Goal: Information Seeking & Learning: Compare options

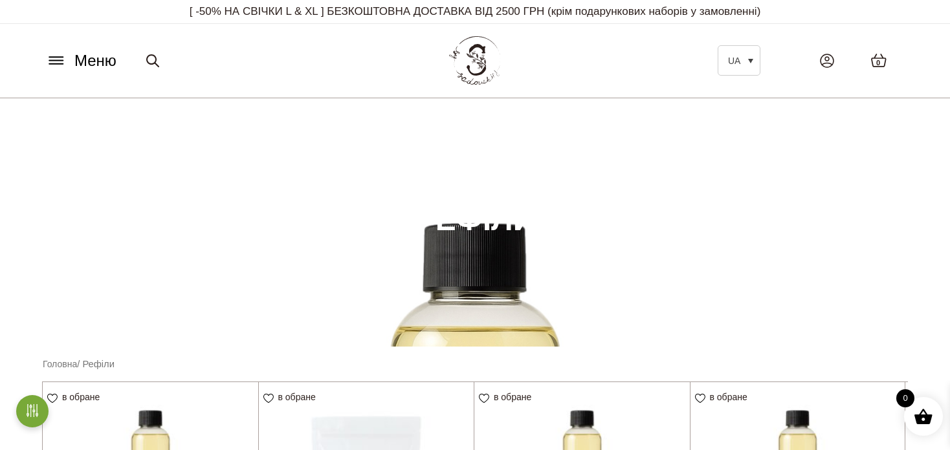
click at [96, 63] on span "Меню" at bounding box center [95, 60] width 42 height 23
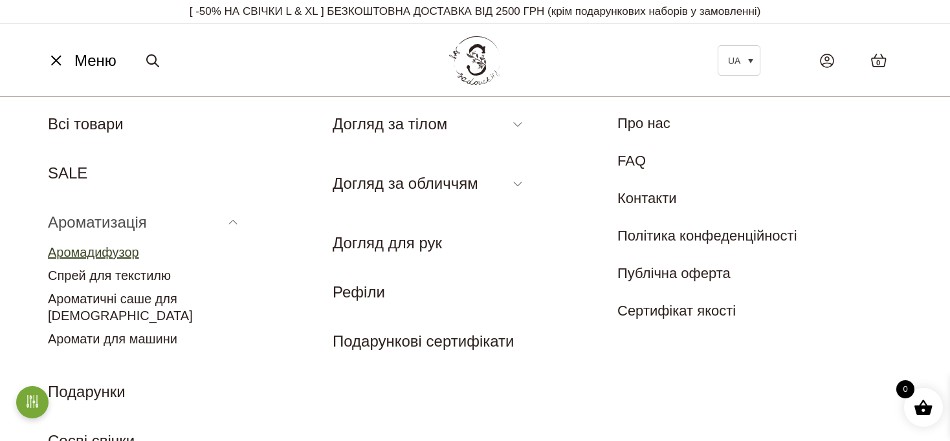
click at [121, 251] on link "Аромадифузор" at bounding box center [93, 252] width 91 height 14
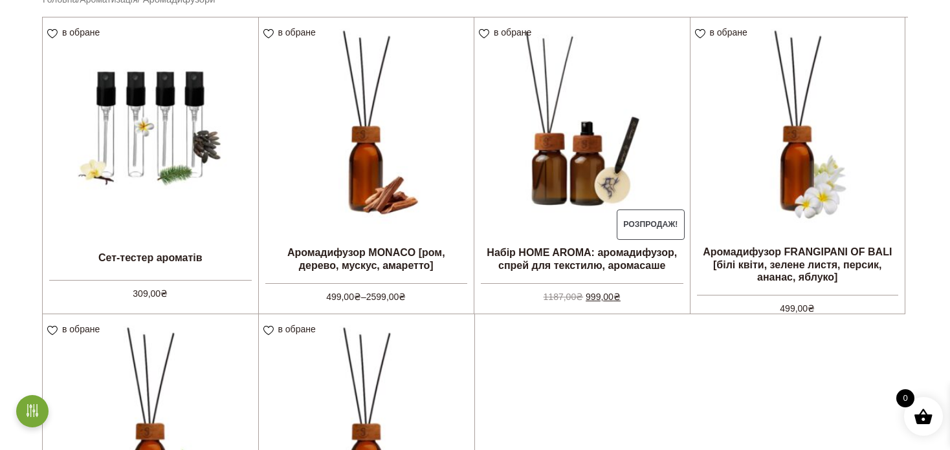
scroll to position [388, 0]
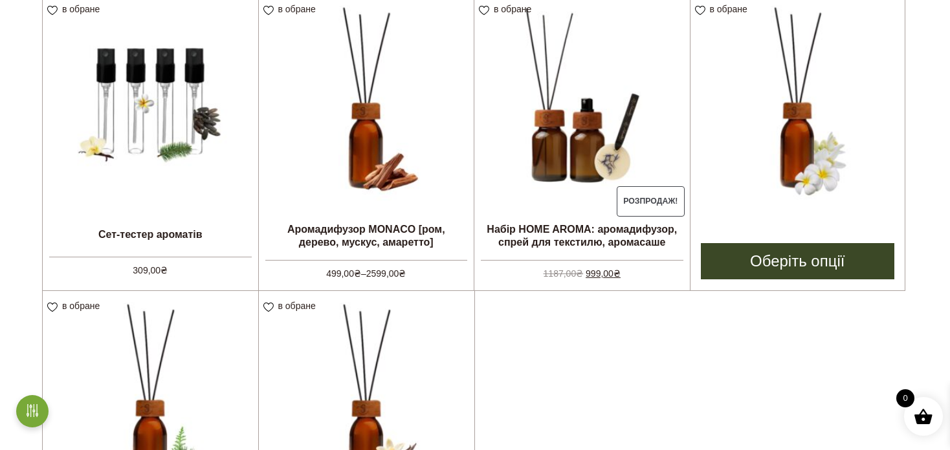
click at [770, 193] on img at bounding box center [797, 101] width 215 height 215
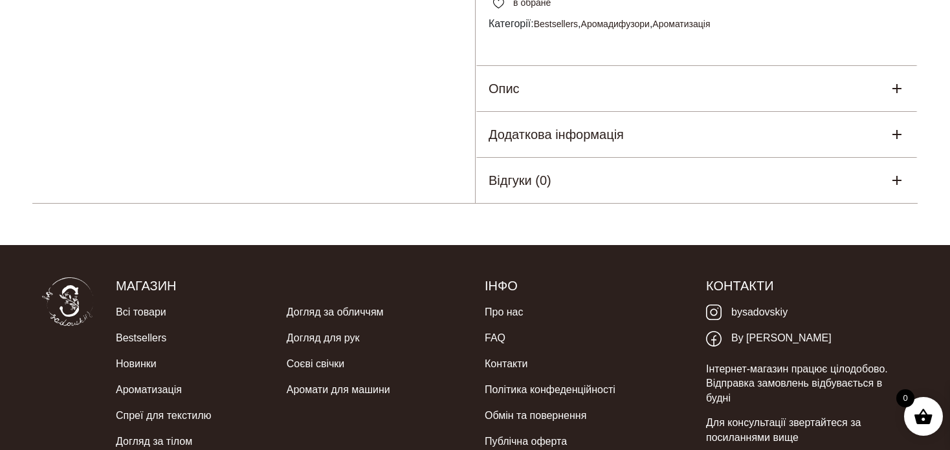
scroll to position [841, 0]
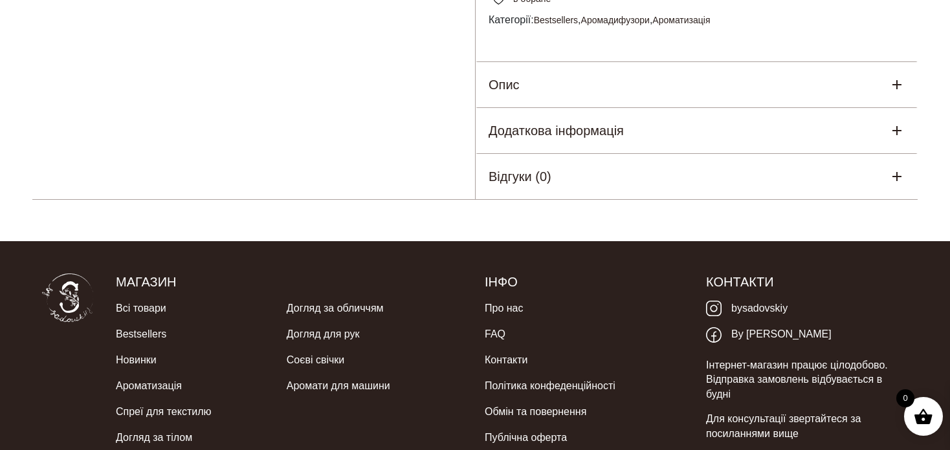
click at [558, 107] on div "Опис" at bounding box center [696, 84] width 442 height 45
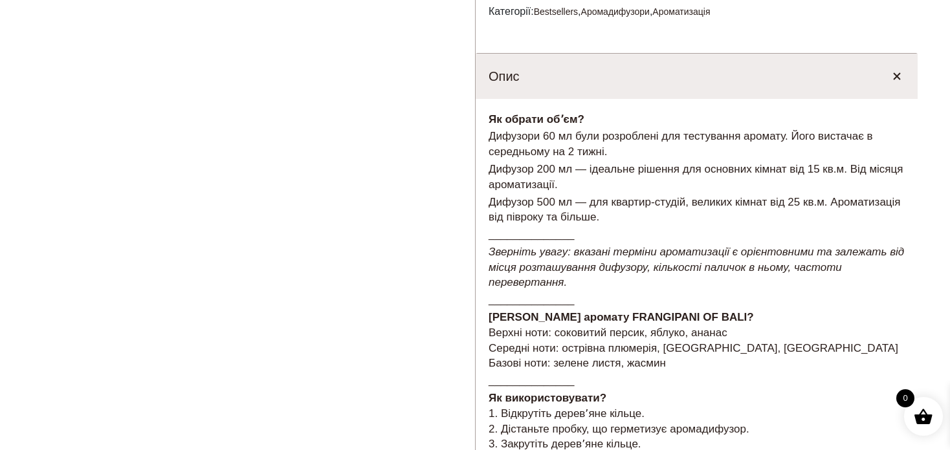
scroll to position [970, 0]
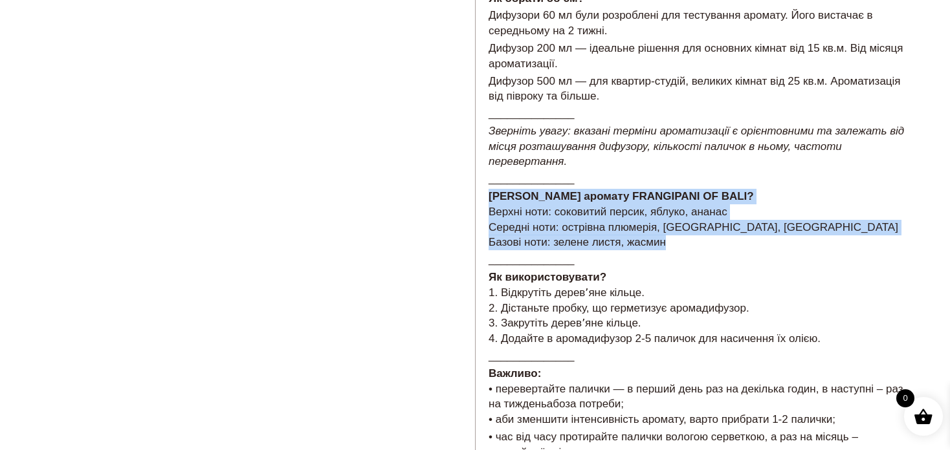
drag, startPoint x: 487, startPoint y: 225, endPoint x: 723, endPoint y: 269, distance: 239.6
click at [723, 269] on div "Як обрати обʼєм? Дифузори 60 мл були розроблені для тестування аромату. Його ви…" at bounding box center [696, 242] width 442 height 529
copy p "Які ноти аромату FRANGIPANI OF BALI? Верхні ноти: соковитий персик, яблуко, ана…"
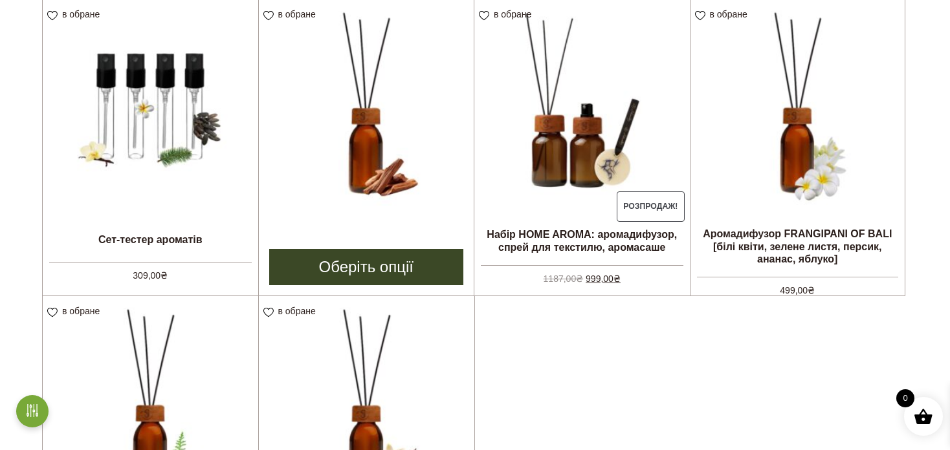
click at [419, 164] on img at bounding box center [366, 106] width 215 height 215
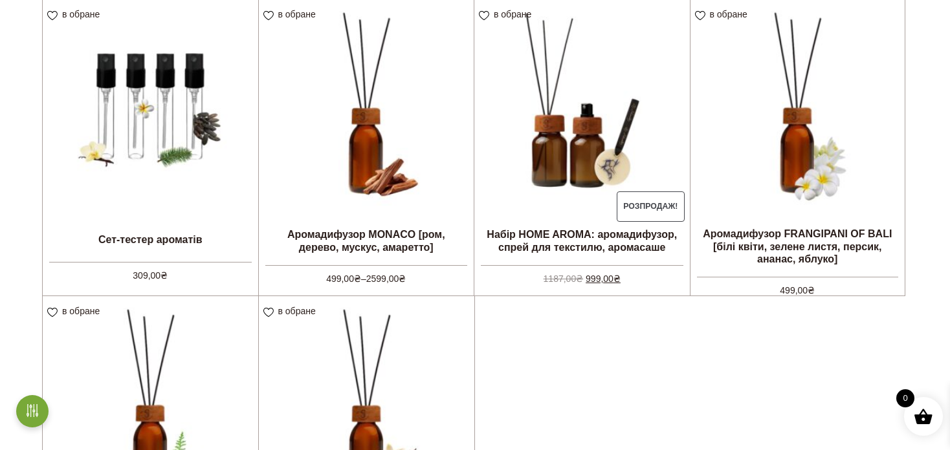
scroll to position [642, 0]
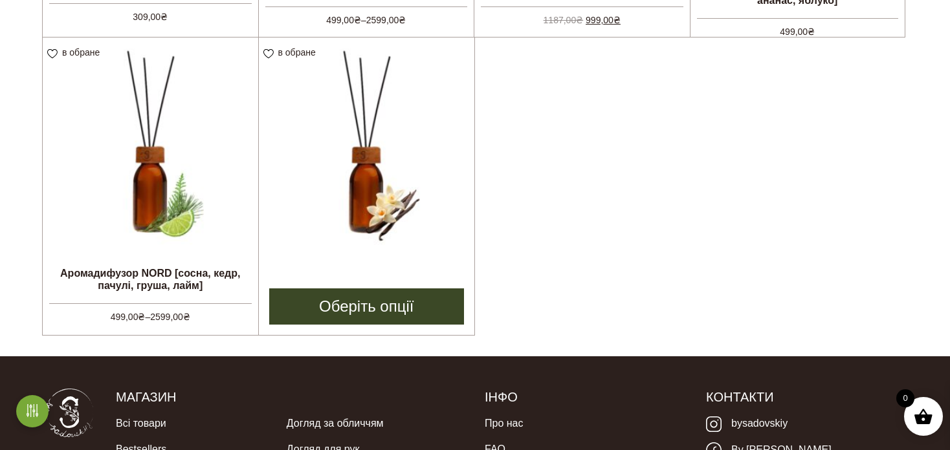
click at [413, 175] on img at bounding box center [367, 146] width 216 height 216
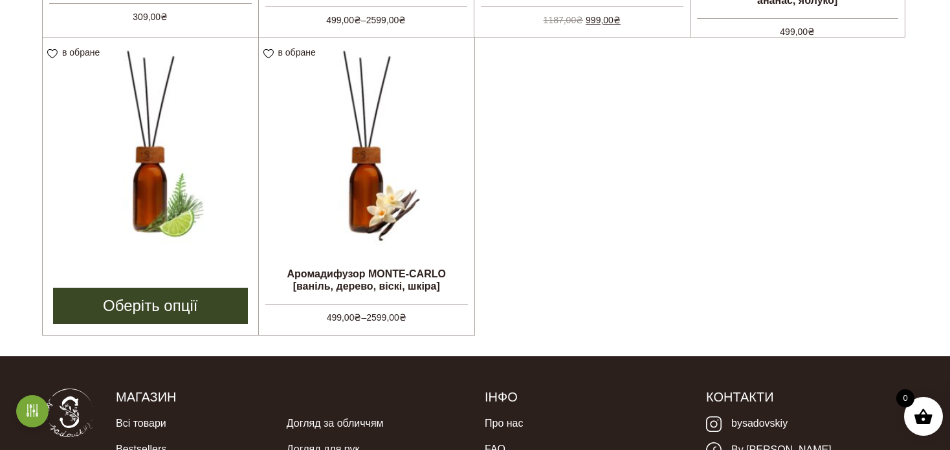
click at [167, 182] on img at bounding box center [150, 145] width 215 height 215
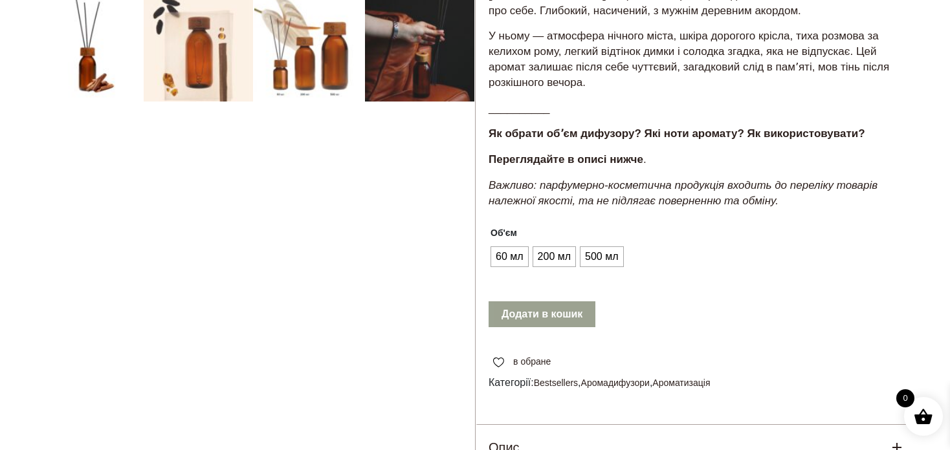
scroll to position [647, 0]
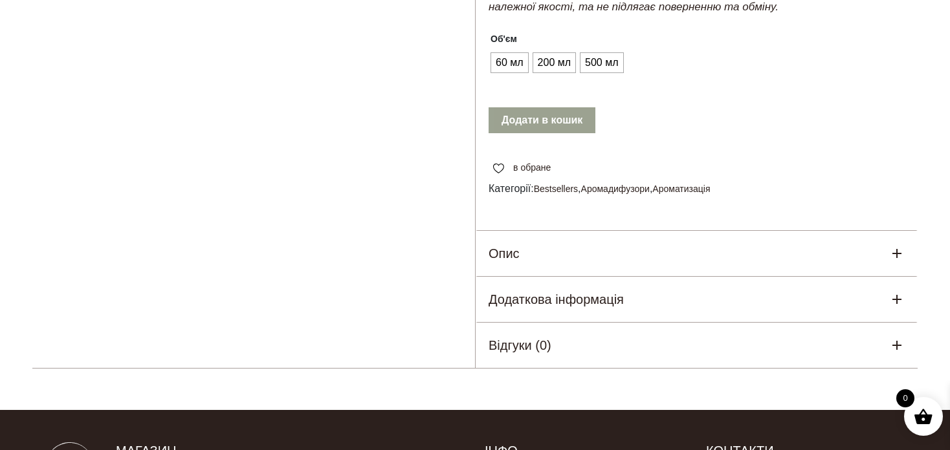
click at [656, 276] on div "Опис" at bounding box center [696, 253] width 442 height 45
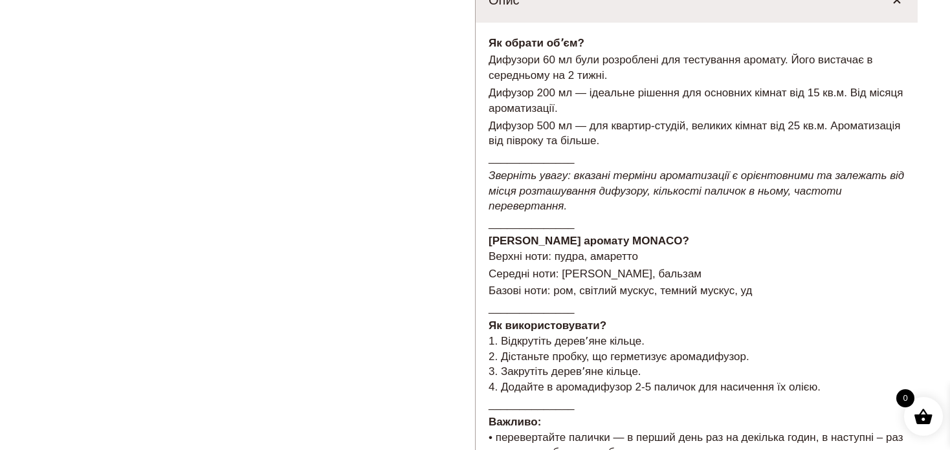
scroll to position [970, 0]
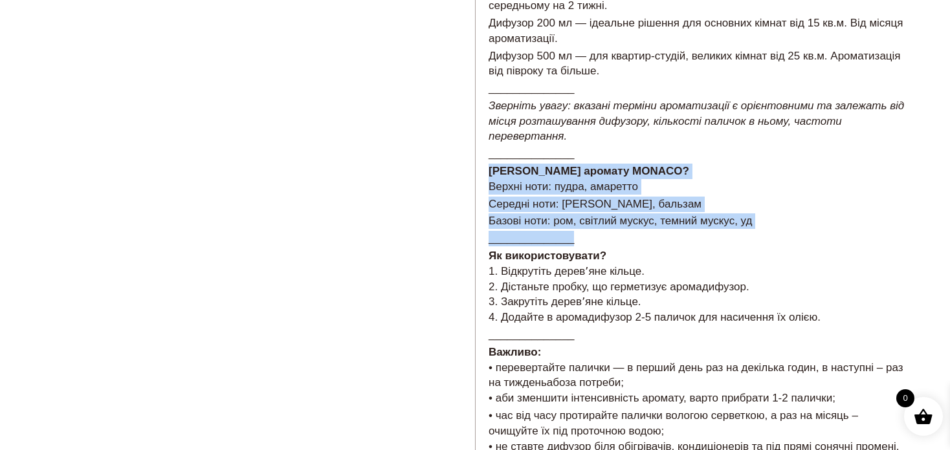
drag, startPoint x: 488, startPoint y: 202, endPoint x: 790, endPoint y: 263, distance: 308.3
click at [790, 263] on div "Як обрати обʼєм? Дифузори 60 мл були розроблені для тестування аромату. Його ви…" at bounding box center [696, 219] width 442 height 532
drag, startPoint x: 789, startPoint y: 256, endPoint x: 739, endPoint y: 248, distance: 50.5
click at [765, 229] on p "Базові ноти: ром, світлий мускус, темний мускус, уд" at bounding box center [696, 221] width 416 height 16
drag, startPoint x: 760, startPoint y: 255, endPoint x: 491, endPoint y: 202, distance: 274.3
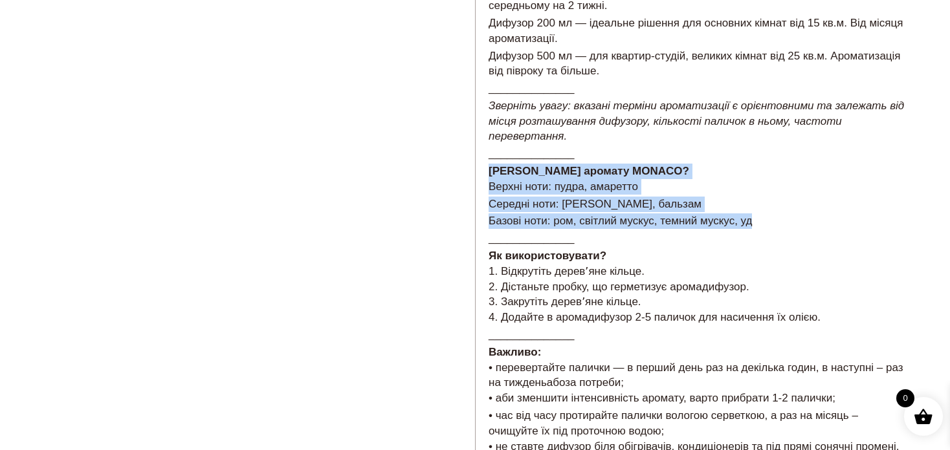
click at [491, 202] on div "Як обрати обʼєм? Дифузори 60 мл були розроблені для тестування аромату. Його ви…" at bounding box center [696, 219] width 442 height 532
copy div "[PERSON_NAME] аромату MONACO? Верхні ноти: пудра, амаретто Середні ноти: [PERSO…"
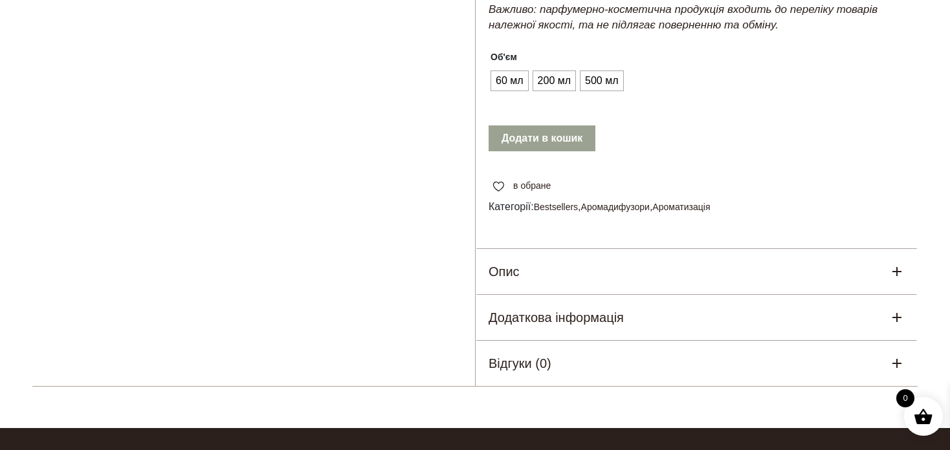
scroll to position [712, 0]
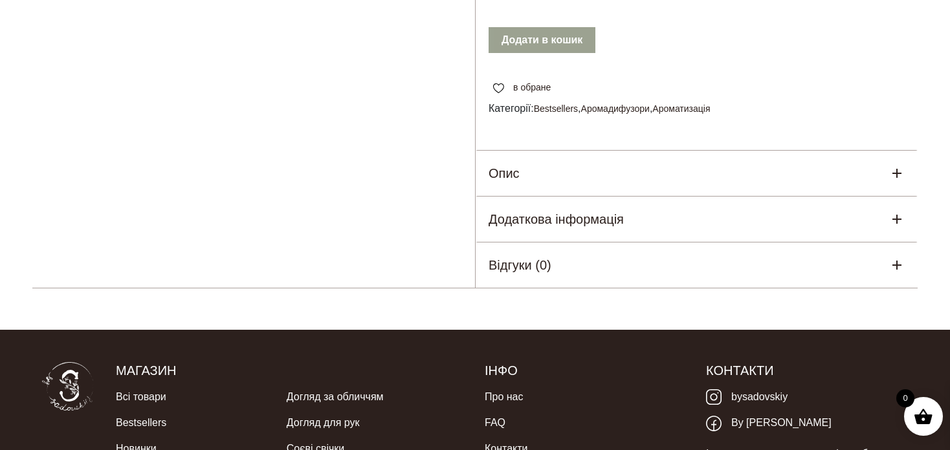
click at [646, 196] on div "Опис" at bounding box center [696, 173] width 442 height 45
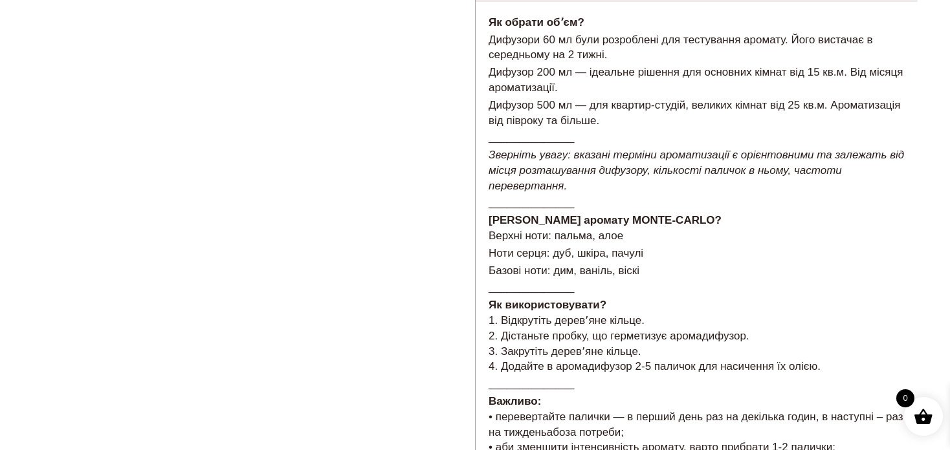
scroll to position [1035, 0]
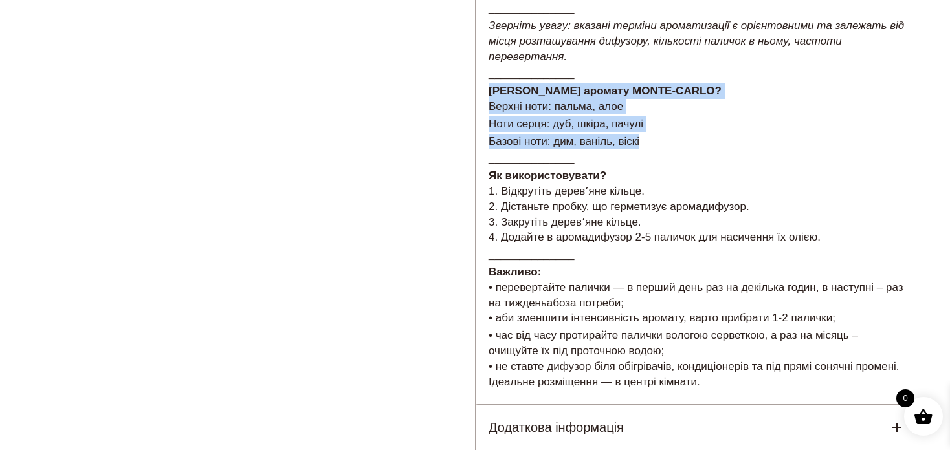
drag, startPoint x: 645, startPoint y: 167, endPoint x: 476, endPoint y: 126, distance: 173.7
click at [476, 126] on div "Як обрати обʼєм? Дифузори 60 мл були розроблені для тестування аромату. Його ви…" at bounding box center [696, 139] width 442 height 532
copy div "Які ноти аромату MONTE-CARLO? Верхні ноти: пальма, алое Ноти серця: дуб, шкіра,…"
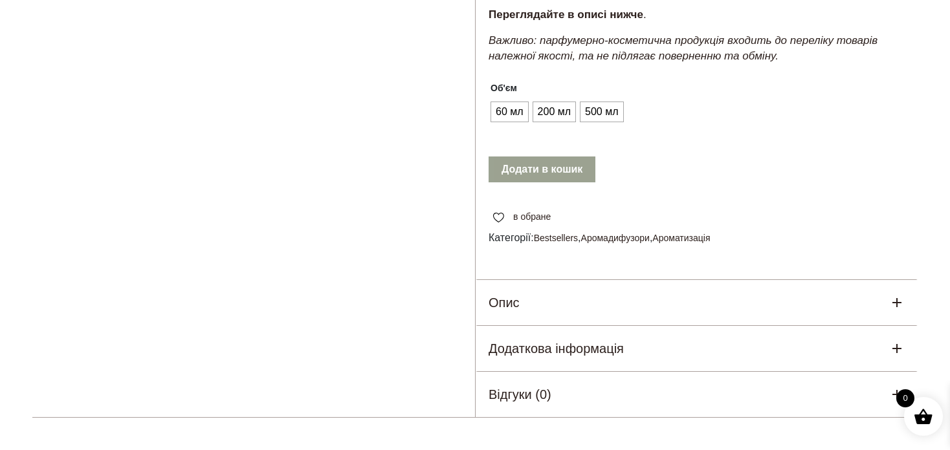
scroll to position [776, 0]
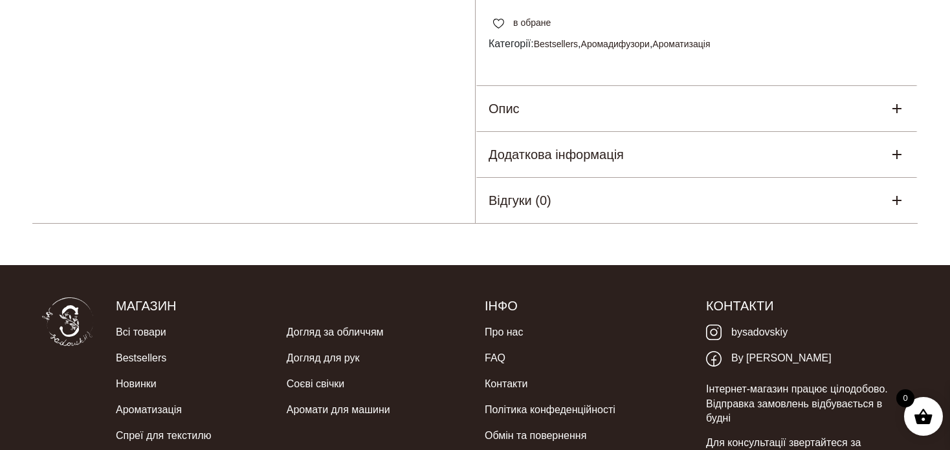
click at [540, 131] on div "Опис" at bounding box center [696, 108] width 442 height 45
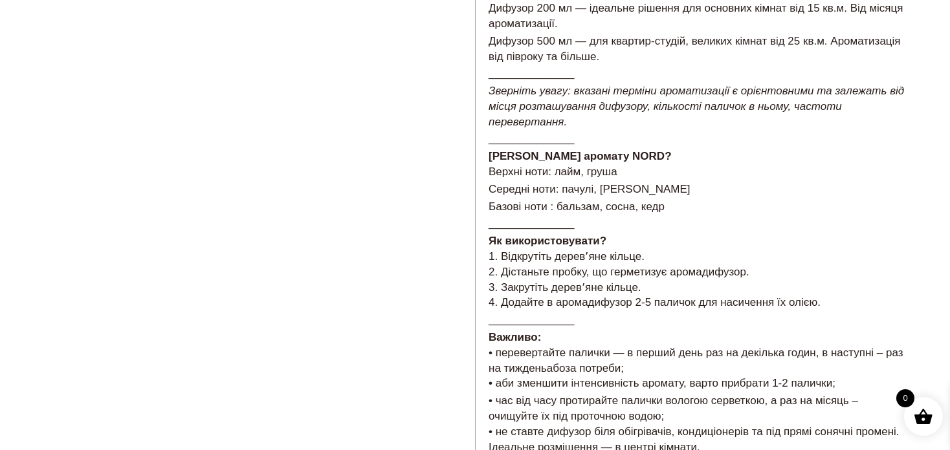
scroll to position [970, 0]
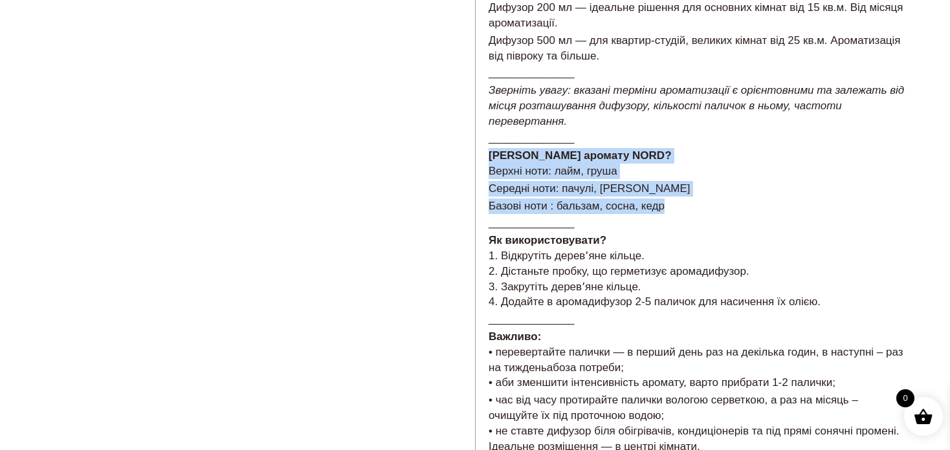
drag, startPoint x: 677, startPoint y: 236, endPoint x: 483, endPoint y: 192, distance: 198.4
click at [483, 192] on div "Як обрати обʼєм? Дифузори 60 мл були розроблені для тестування аромату. Його ви…" at bounding box center [696, 203] width 442 height 532
copy div "[PERSON_NAME] аромату NORD? Верхні ноти: лайм, груша Середні ноти: пачулі, [PER…"
